Goal: Task Accomplishment & Management: Manage account settings

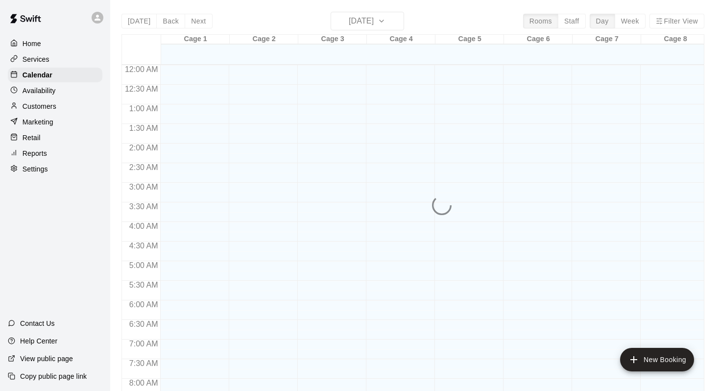
scroll to position [575, 0]
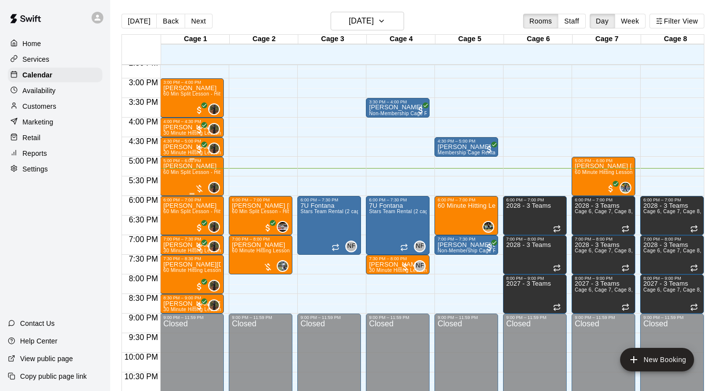
click at [201, 188] on div at bounding box center [199, 189] width 10 height 10
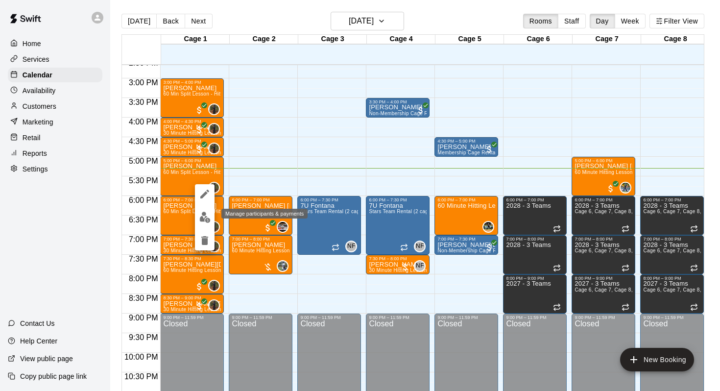
click at [204, 217] on img "edit" at bounding box center [204, 217] width 11 height 11
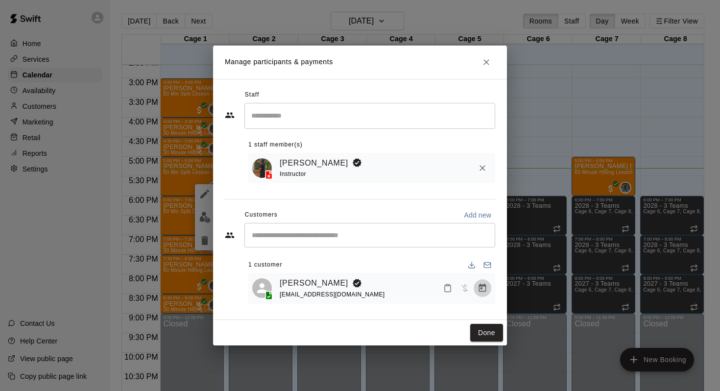
click at [487, 289] on icon "Manage bookings & payment" at bounding box center [483, 288] width 10 height 10
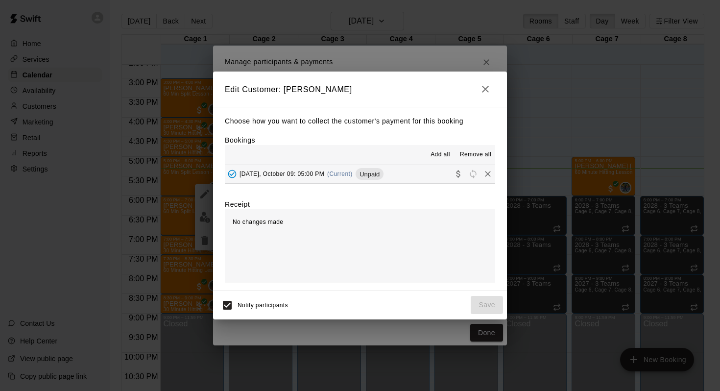
click at [447, 177] on button "Thursday, October 09: 05:00 PM (Current) Unpaid" at bounding box center [360, 174] width 270 height 18
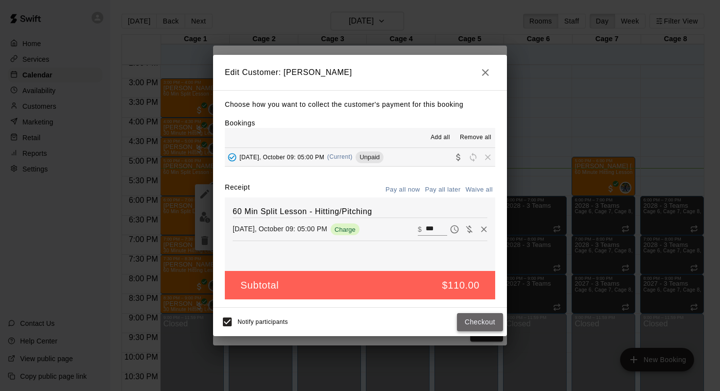
click at [471, 316] on button "Checkout" at bounding box center [480, 322] width 46 height 18
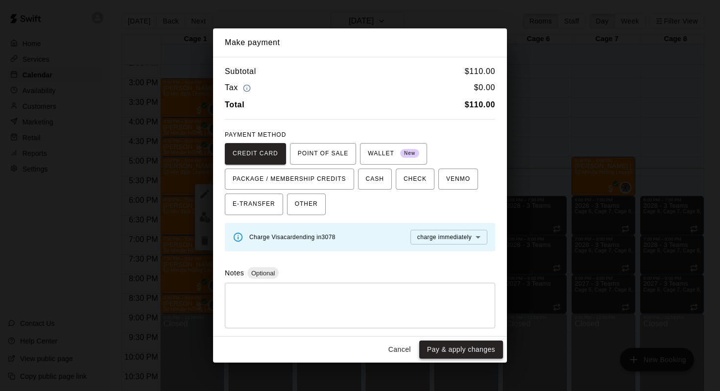
click at [467, 345] on button "Pay & apply changes" at bounding box center [461, 349] width 84 height 18
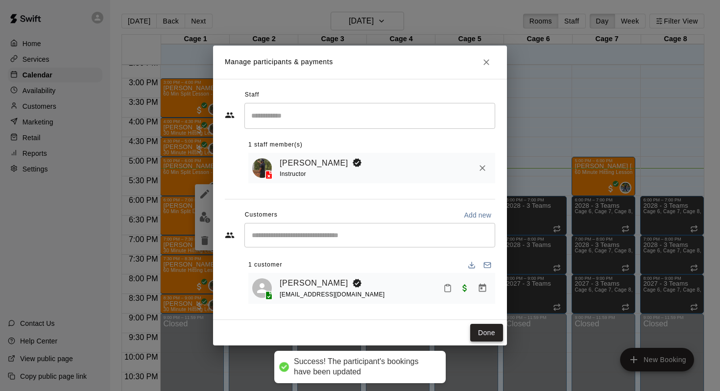
click at [476, 332] on button "Done" at bounding box center [486, 333] width 33 height 18
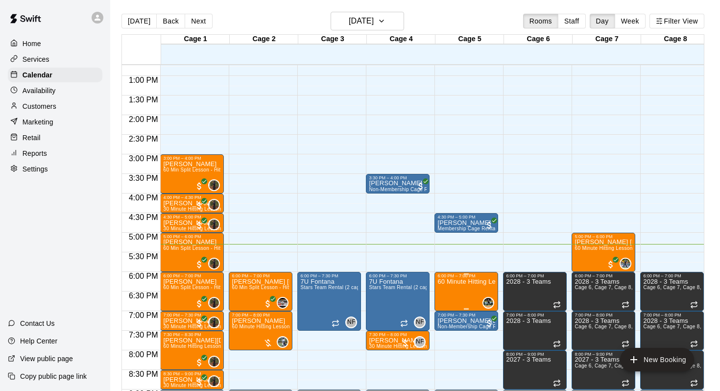
scroll to position [502, 0]
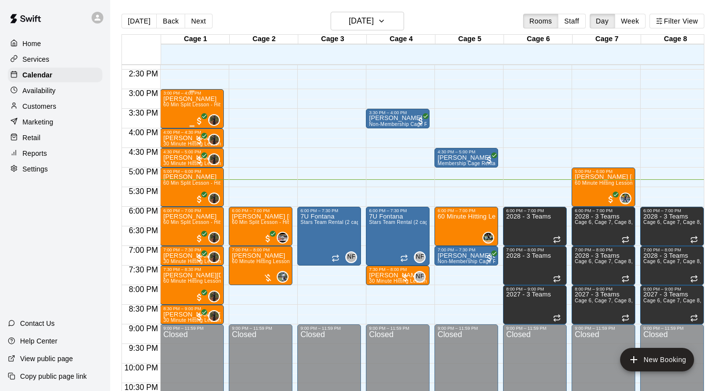
scroll to position [561, 0]
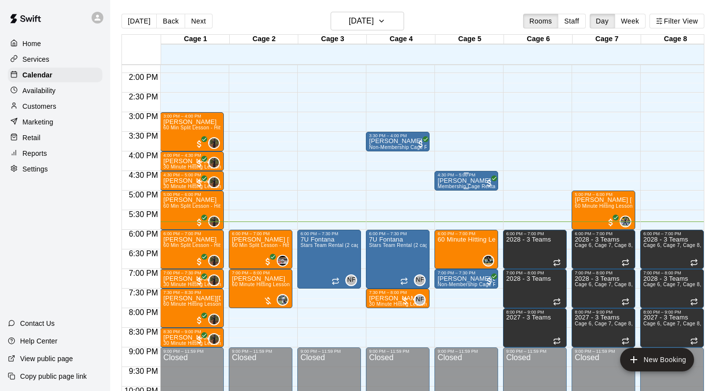
scroll to position [539, 0]
